Goal: Check status: Check status

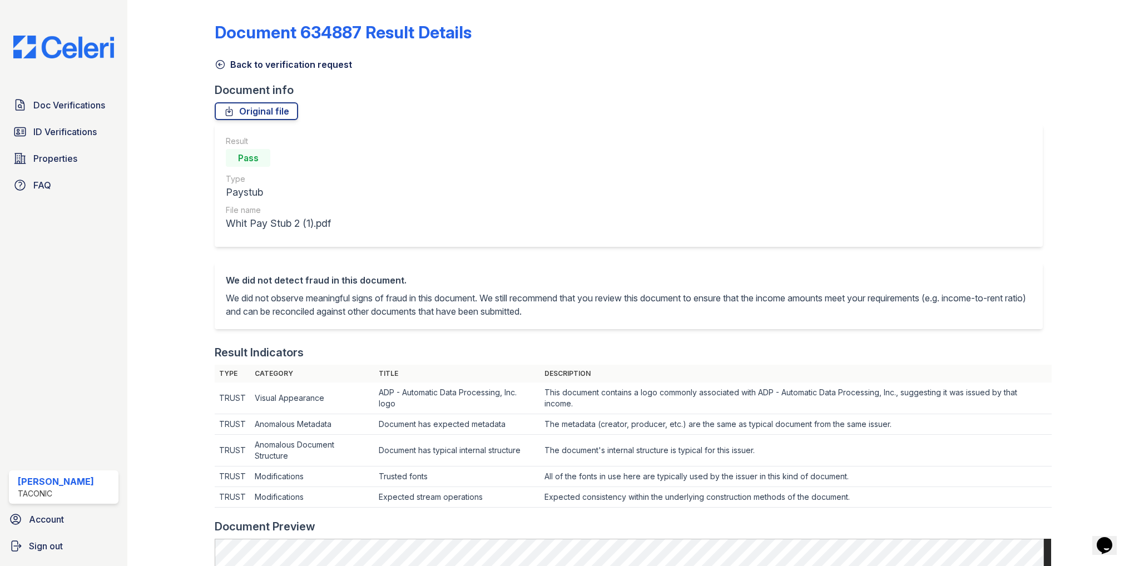
scroll to position [334, 0]
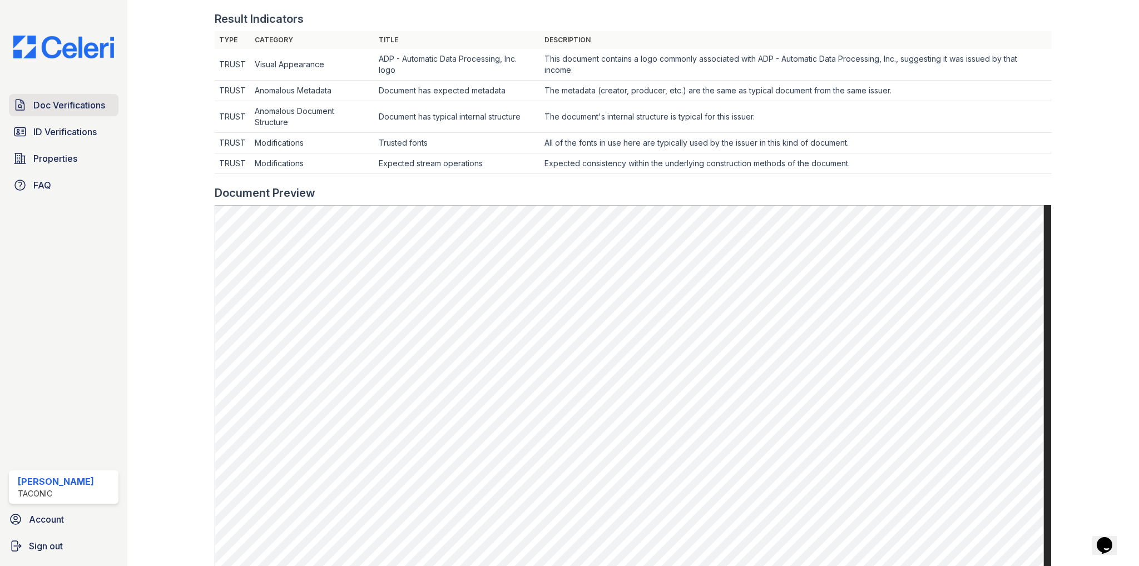
click at [85, 95] on link "Doc Verifications" at bounding box center [64, 105] width 110 height 22
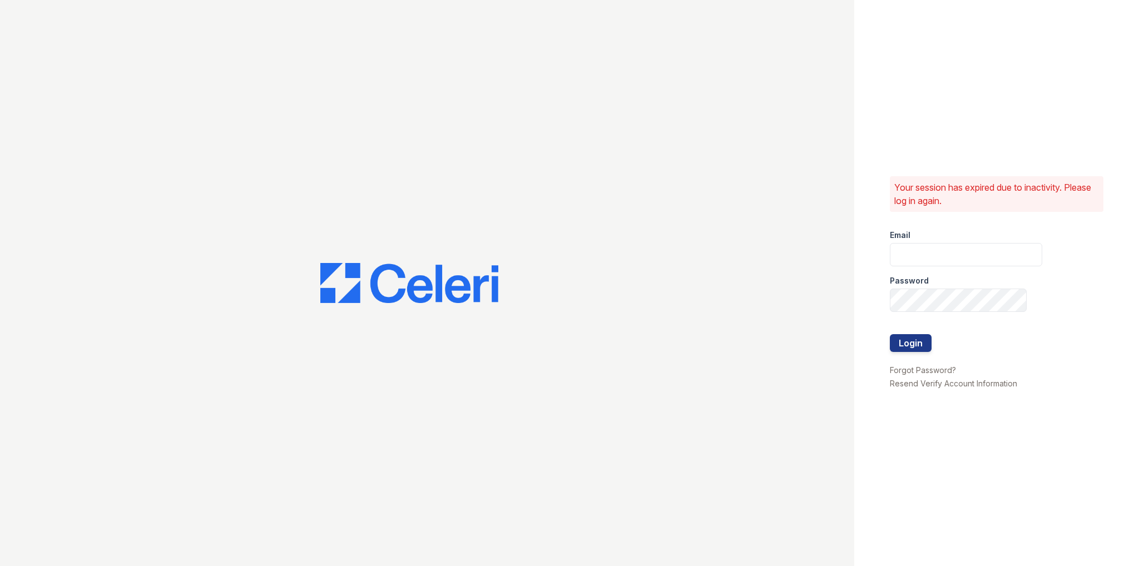
type input "chris.clark@corcoran.com"
click at [912, 352] on button "Login" at bounding box center [911, 343] width 42 height 18
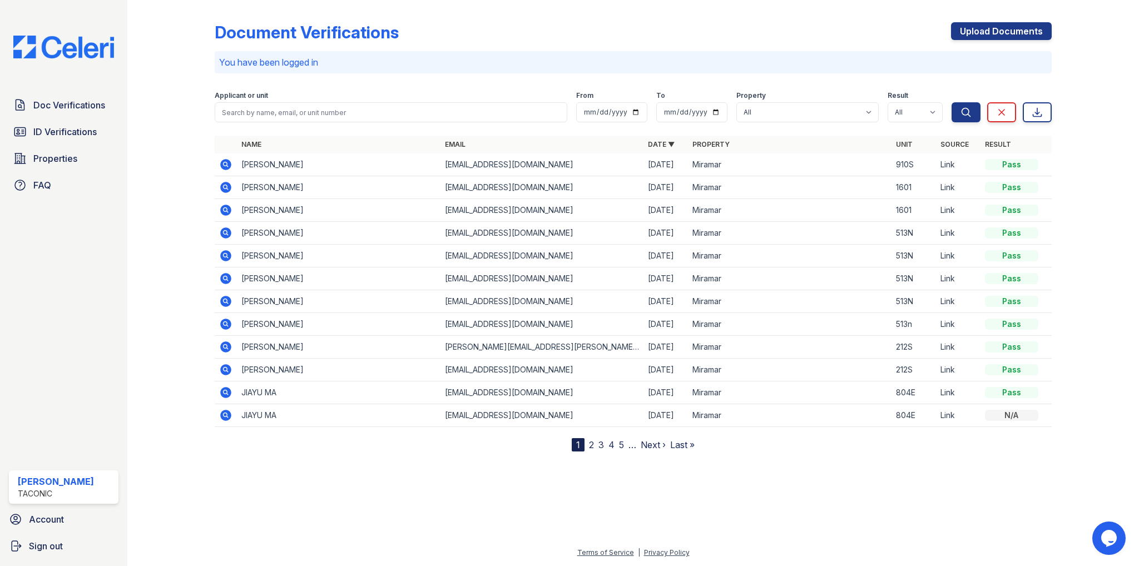
click at [225, 162] on icon at bounding box center [225, 164] width 13 height 13
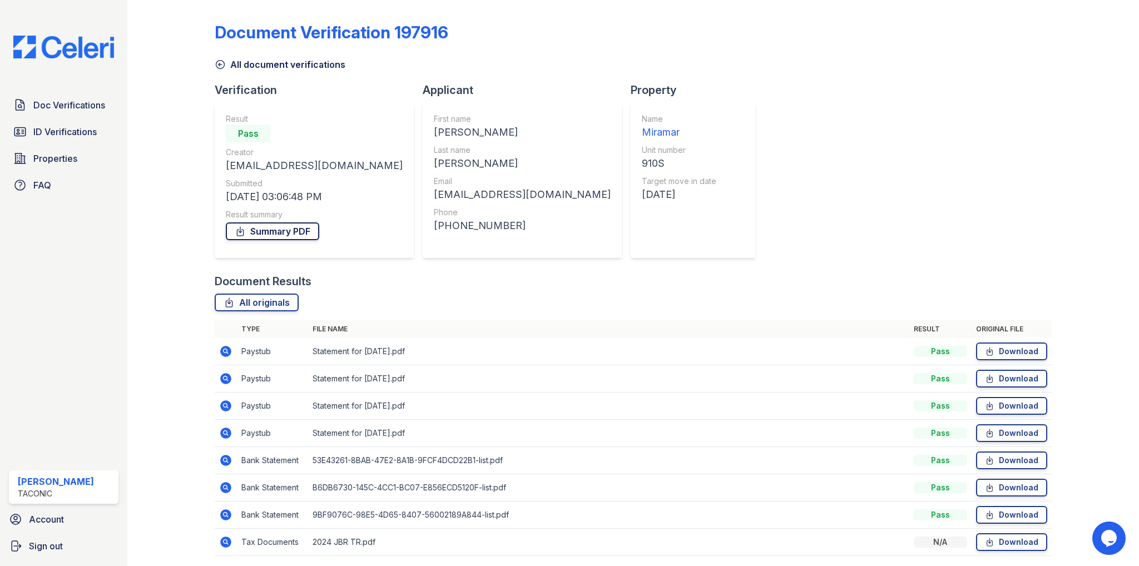
click at [281, 224] on link "Summary PDF" at bounding box center [272, 232] width 93 height 18
click at [849, 58] on div "All document verifications" at bounding box center [633, 61] width 837 height 20
